Goal: Task Accomplishment & Management: Manage account settings

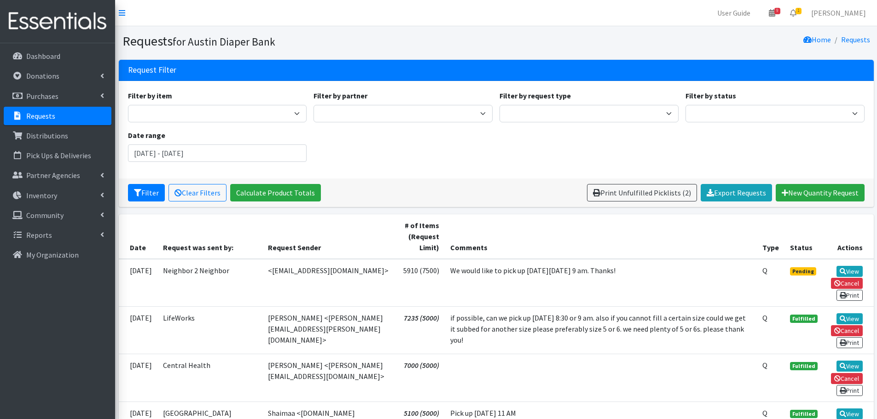
click at [40, 116] on p "Requests" at bounding box center [40, 115] width 29 height 9
click at [844, 282] on link "Cancel" at bounding box center [847, 283] width 32 height 11
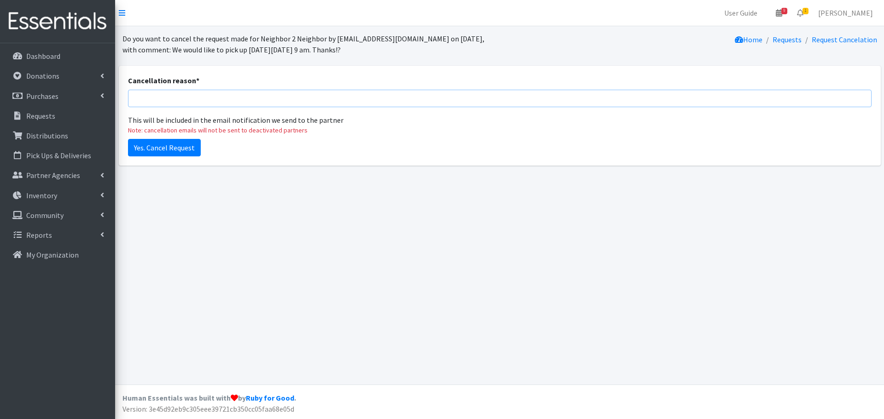
click at [154, 98] on input "Cancellation reason *" at bounding box center [500, 98] width 744 height 17
click at [167, 98] on input "There arent any distributions that week." at bounding box center [500, 98] width 744 height 17
click at [294, 95] on input "There aren't any distributions that week." at bounding box center [500, 98] width 744 height 17
type input "There aren't any distributions that week."
click at [147, 150] on input "Yes. Cancel Request" at bounding box center [164, 147] width 73 height 17
